Goal: Information Seeking & Learning: Find specific page/section

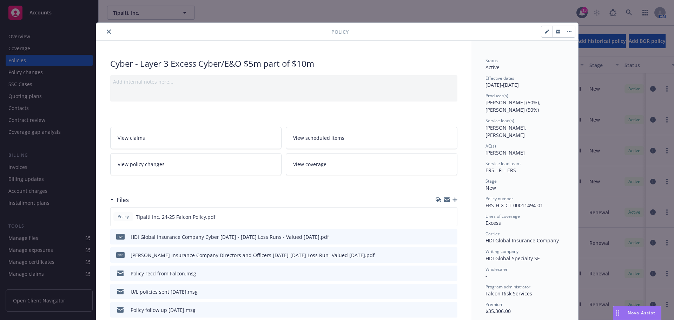
click at [107, 32] on icon "close" at bounding box center [109, 31] width 4 height 4
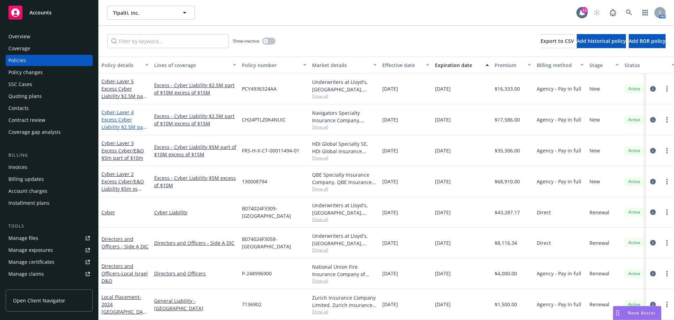
click at [122, 118] on span "- Layer 4 Excess Cyber Liability $2.5M part of $10M excess of $15M" at bounding box center [123, 127] width 45 height 36
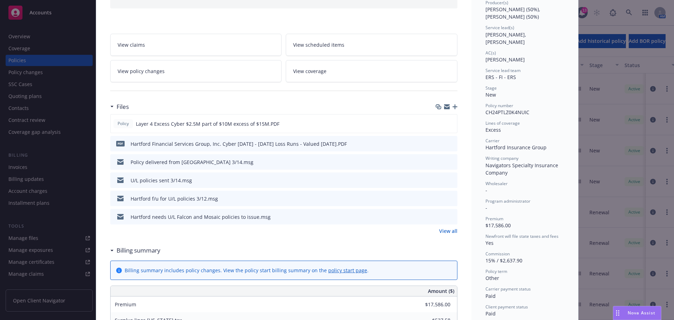
scroll to position [105, 0]
